Goal: Task Accomplishment & Management: Use online tool/utility

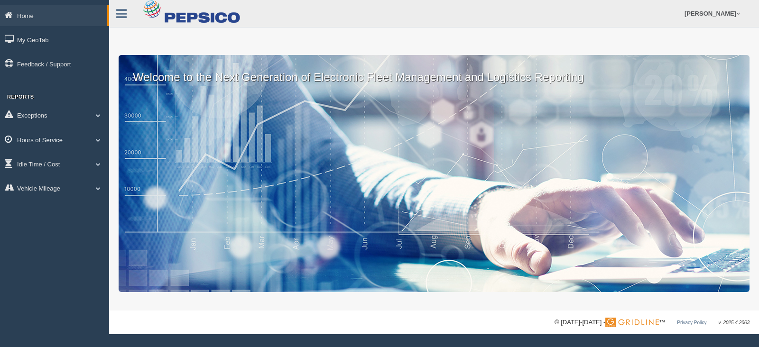
click at [97, 139] on span at bounding box center [98, 140] width 12 height 5
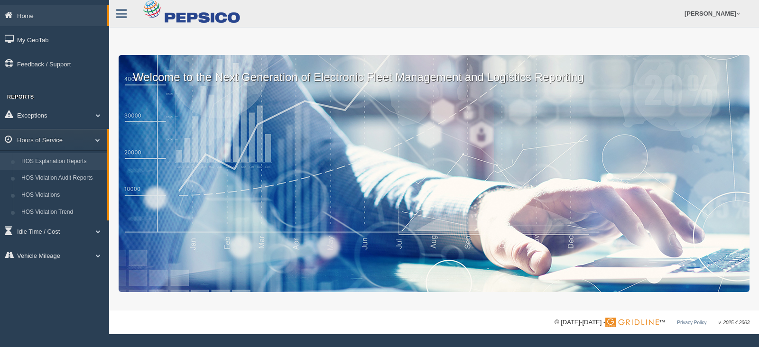
click at [59, 162] on link "HOS Explanation Reports" at bounding box center [62, 161] width 90 height 17
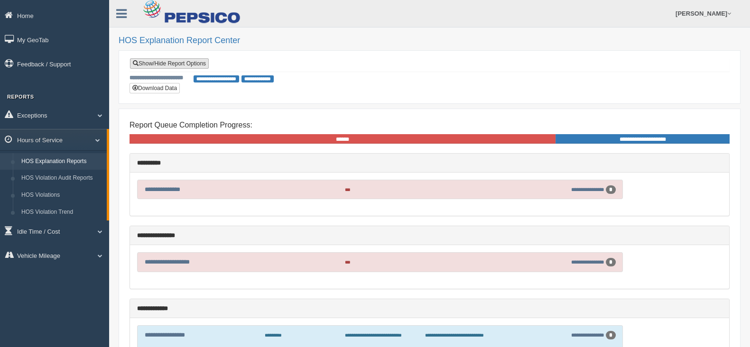
click at [179, 63] on link "Show/Hide Report Options" at bounding box center [169, 63] width 79 height 10
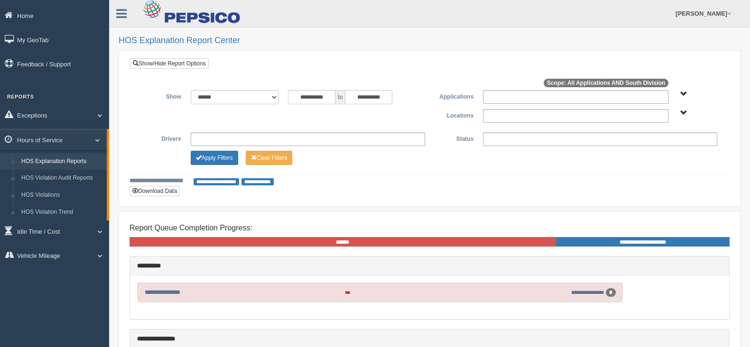
click at [681, 113] on span "South Division" at bounding box center [683, 113] width 7 height 7
click at [657, 146] on button "South Division" at bounding box center [659, 147] width 48 height 10
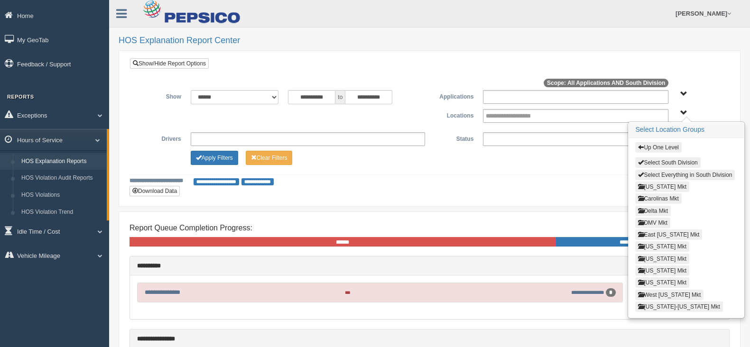
click at [652, 254] on button "[US_STATE] Mkt" at bounding box center [662, 259] width 54 height 10
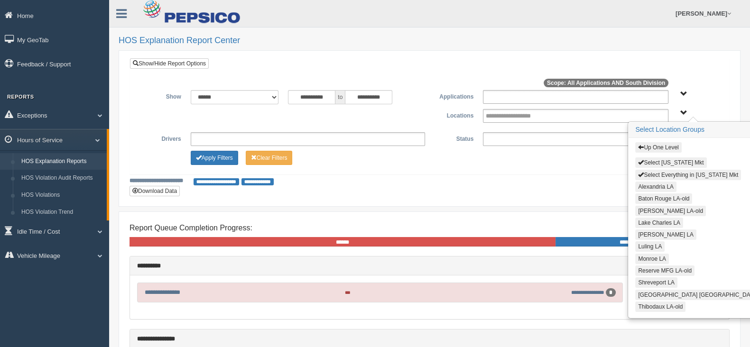
click at [647, 184] on button "Alexandria LA" at bounding box center [655, 187] width 41 height 10
click at [645, 220] on button "Lake Charles LA" at bounding box center [659, 223] width 48 height 10
click at [645, 232] on button "[PERSON_NAME] LA" at bounding box center [665, 235] width 61 height 10
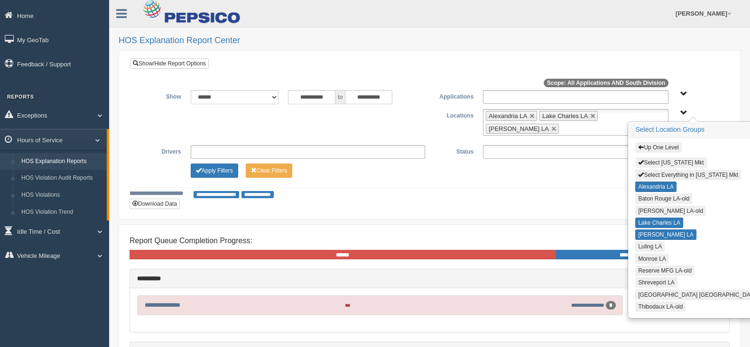
click at [645, 243] on button "Luling LA" at bounding box center [649, 246] width 29 height 10
click at [642, 254] on button "Monroe LA" at bounding box center [652, 259] width 34 height 10
click at [643, 278] on button "Shreveport LA" at bounding box center [656, 283] width 42 height 10
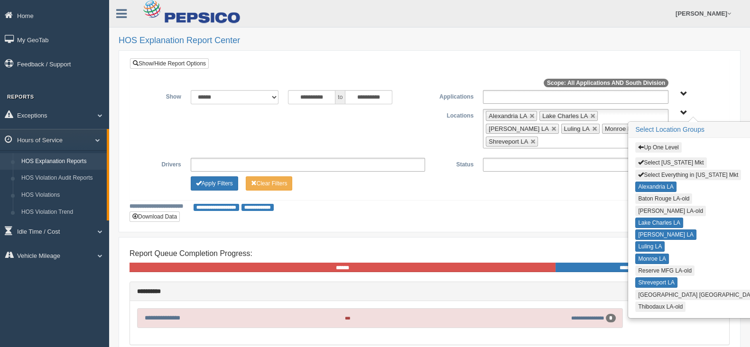
click at [643, 290] on button "[GEOGRAPHIC_DATA] [GEOGRAPHIC_DATA]" at bounding box center [698, 295] width 126 height 10
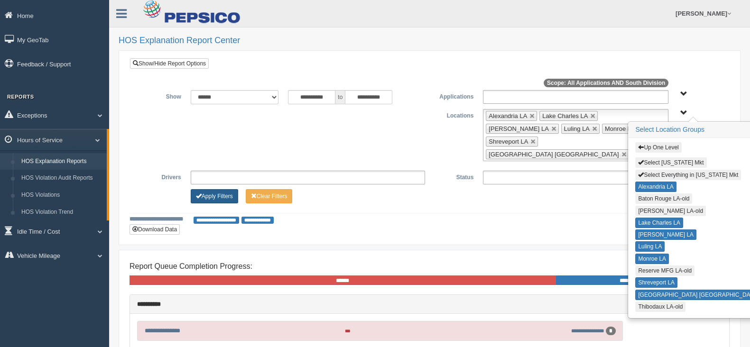
click at [219, 189] on button "Apply Filters" at bounding box center [214, 196] width 47 height 14
